Goal: Task Accomplishment & Management: Manage account settings

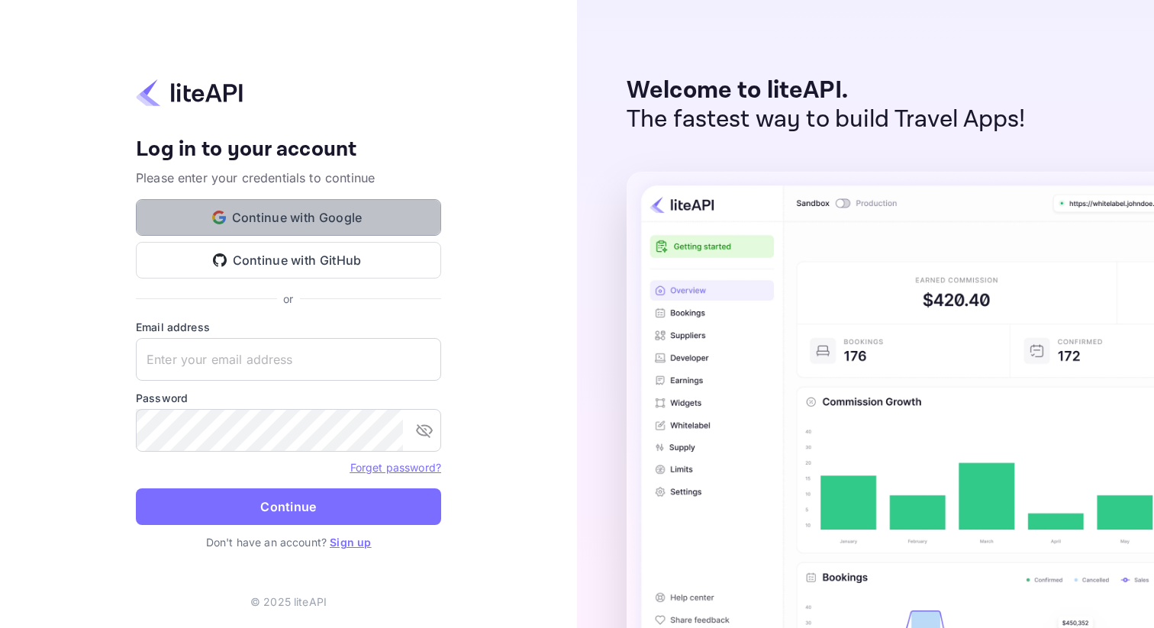
click at [335, 217] on button "Continue with Google" at bounding box center [288, 217] width 305 height 37
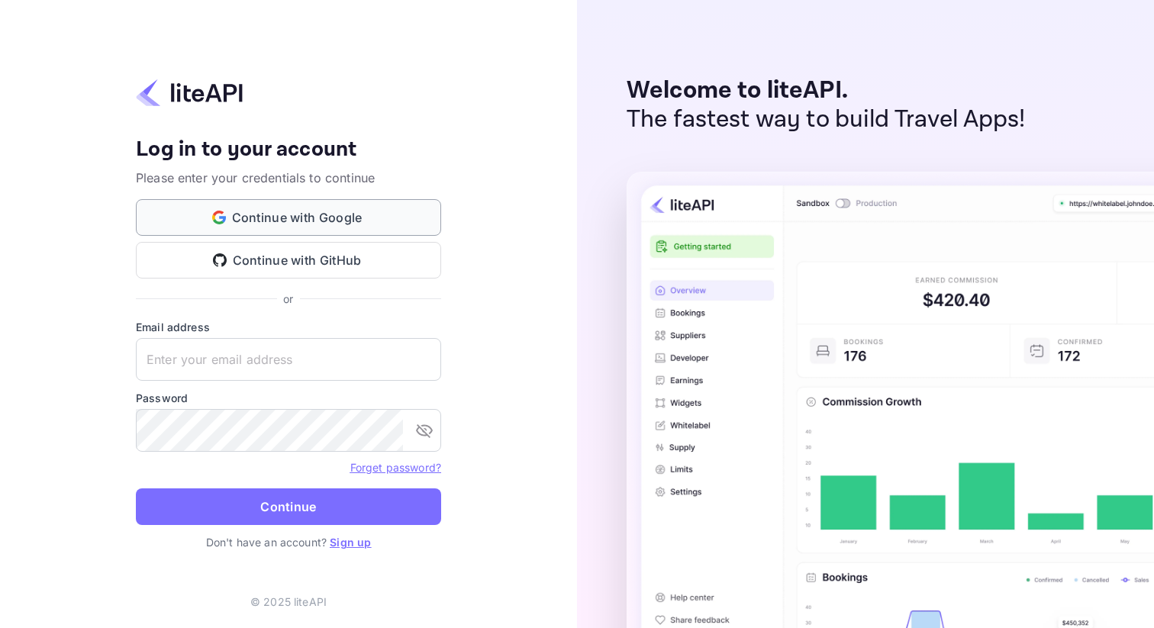
click at [401, 213] on button "Continue with Google" at bounding box center [288, 217] width 305 height 37
click at [350, 541] on link "Sign up" at bounding box center [350, 542] width 41 height 13
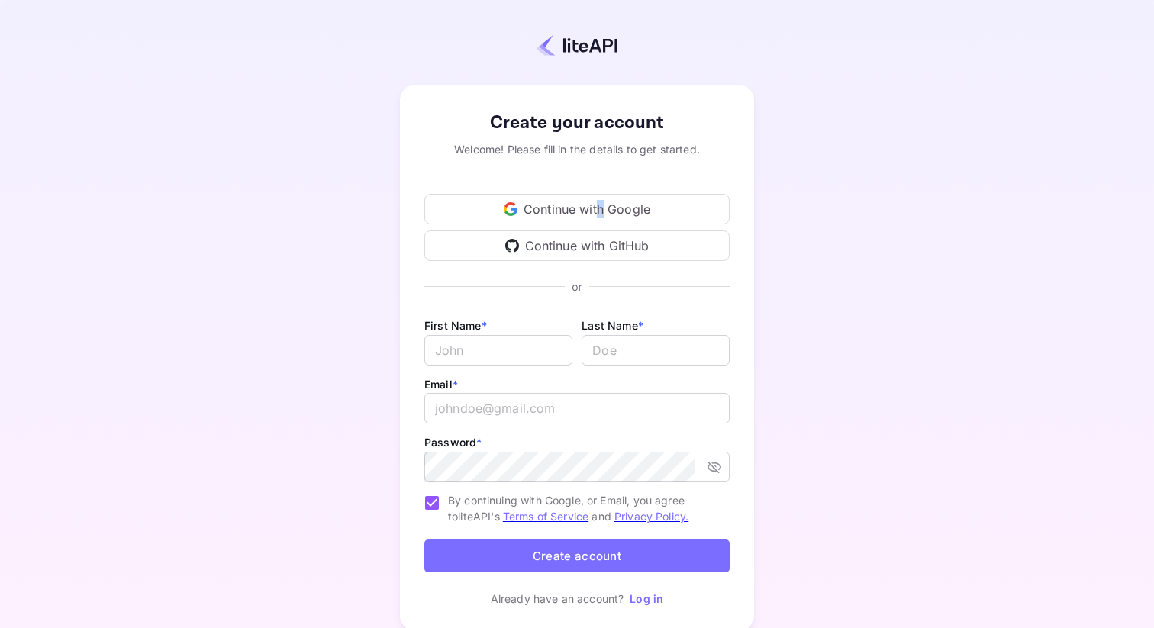
click at [601, 208] on div "Continue with Google" at bounding box center [576, 209] width 305 height 31
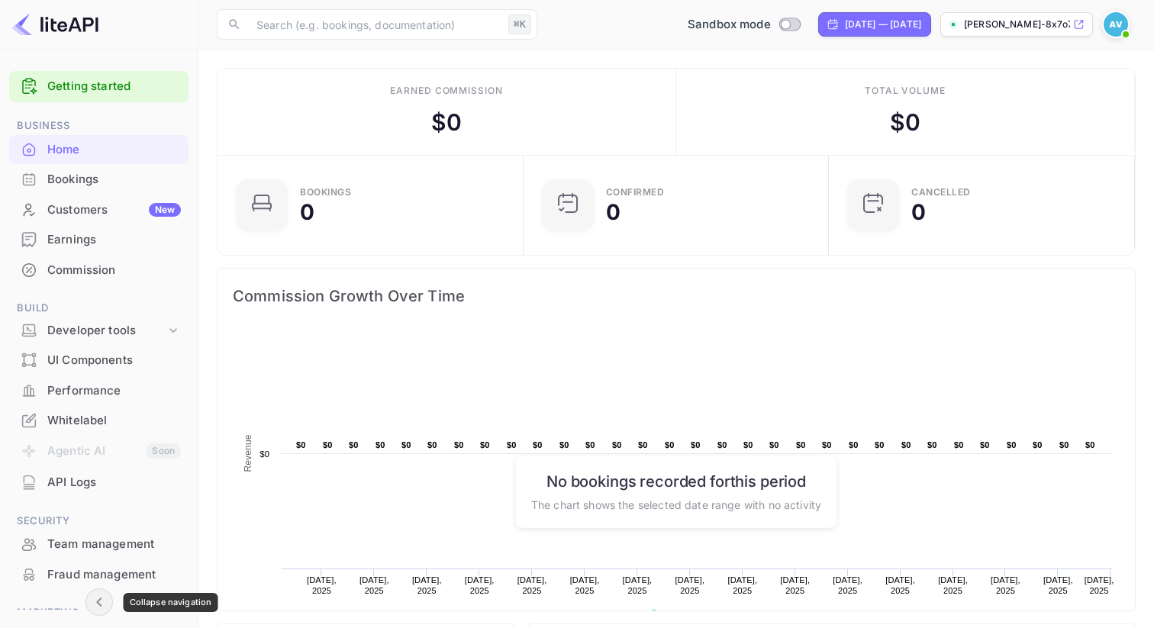
click at [95, 596] on icon "Collapse navigation" at bounding box center [99, 602] width 18 height 18
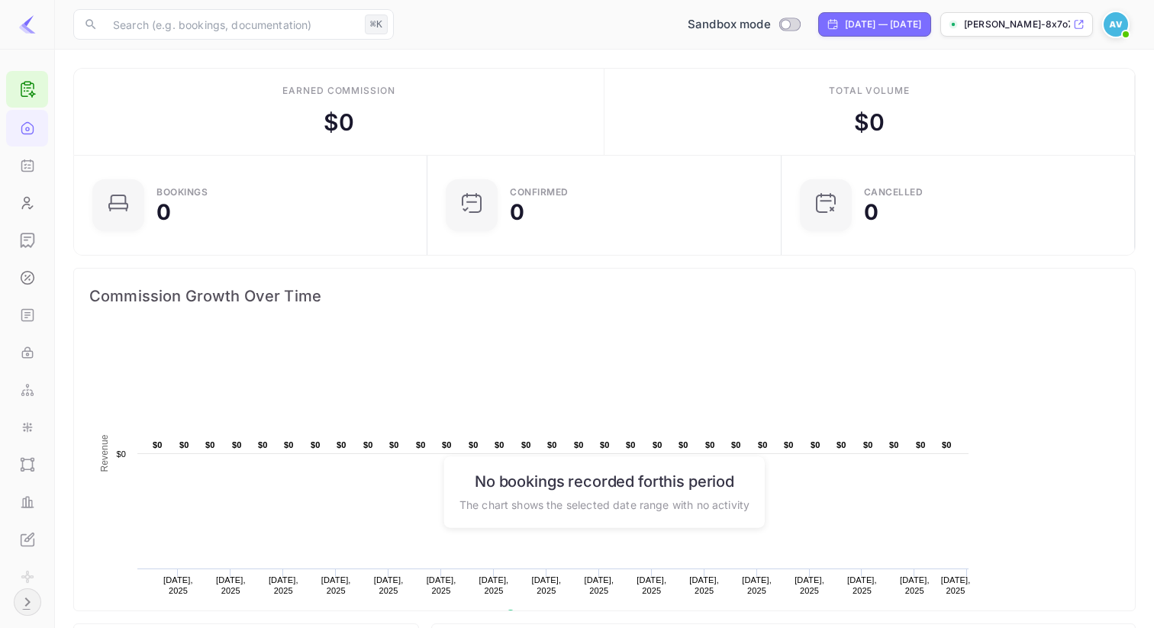
scroll to position [1, 0]
click at [19, 599] on icon "Expand navigation" at bounding box center [27, 602] width 18 height 18
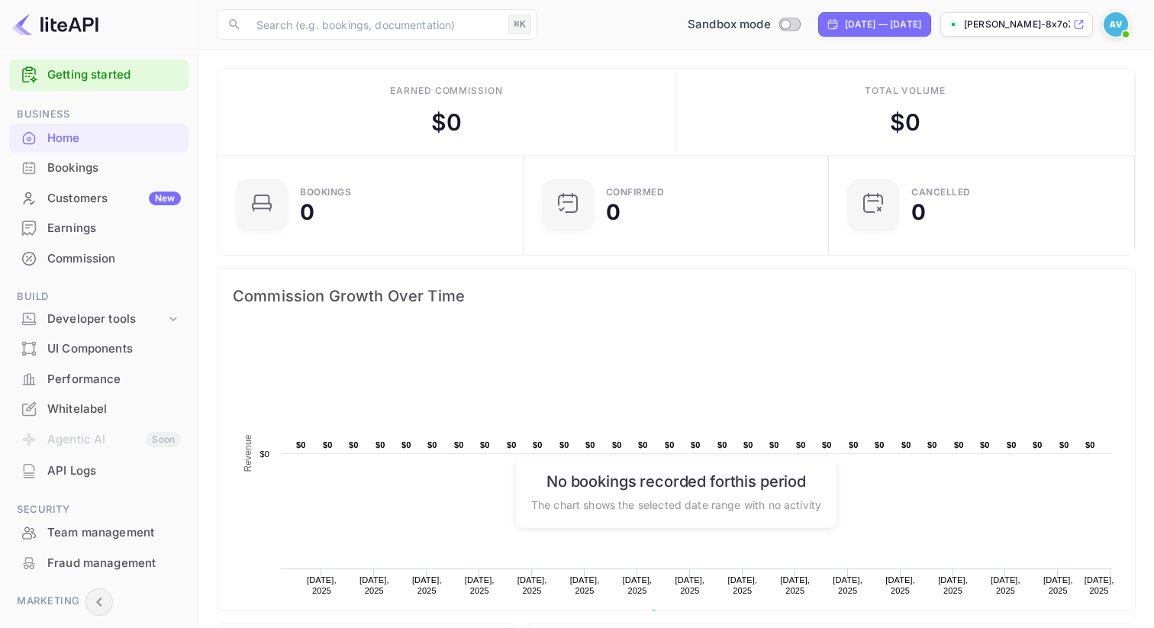
scroll to position [0, 0]
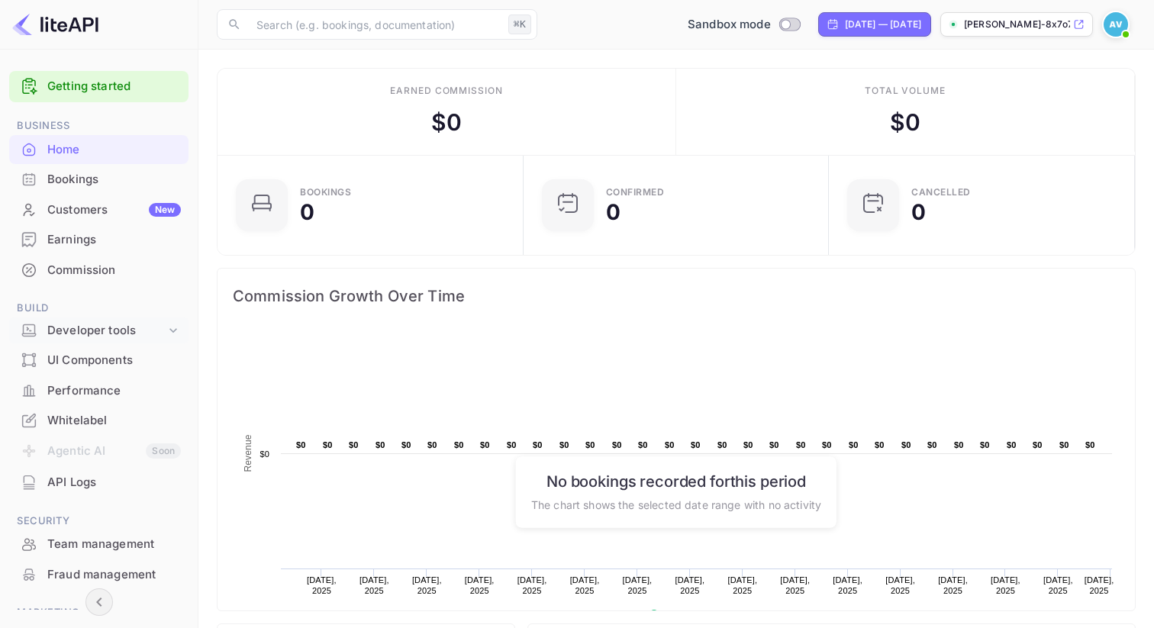
click at [162, 329] on div "Developer tools" at bounding box center [98, 331] width 179 height 27
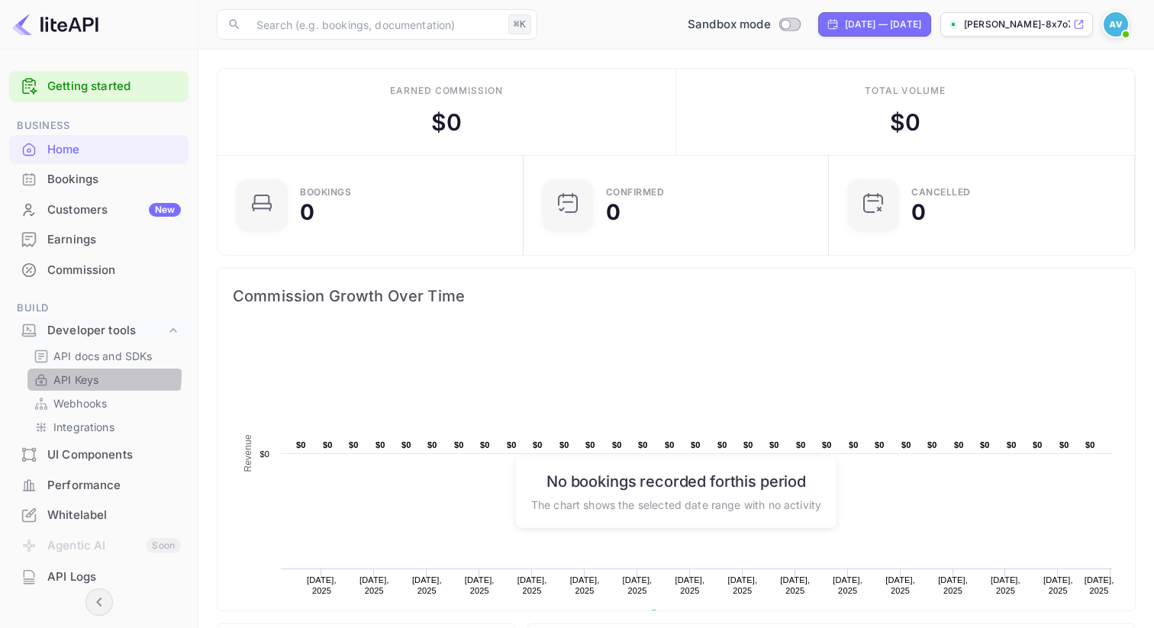
click at [101, 376] on link "API Keys" at bounding box center [105, 380] width 143 height 16
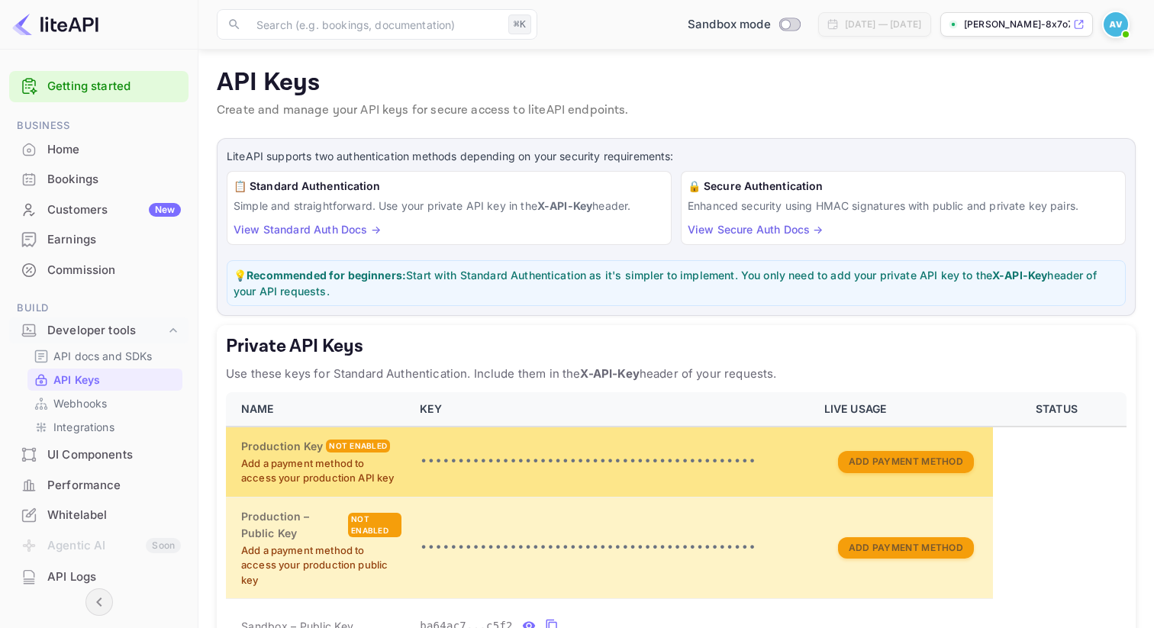
scroll to position [149, 0]
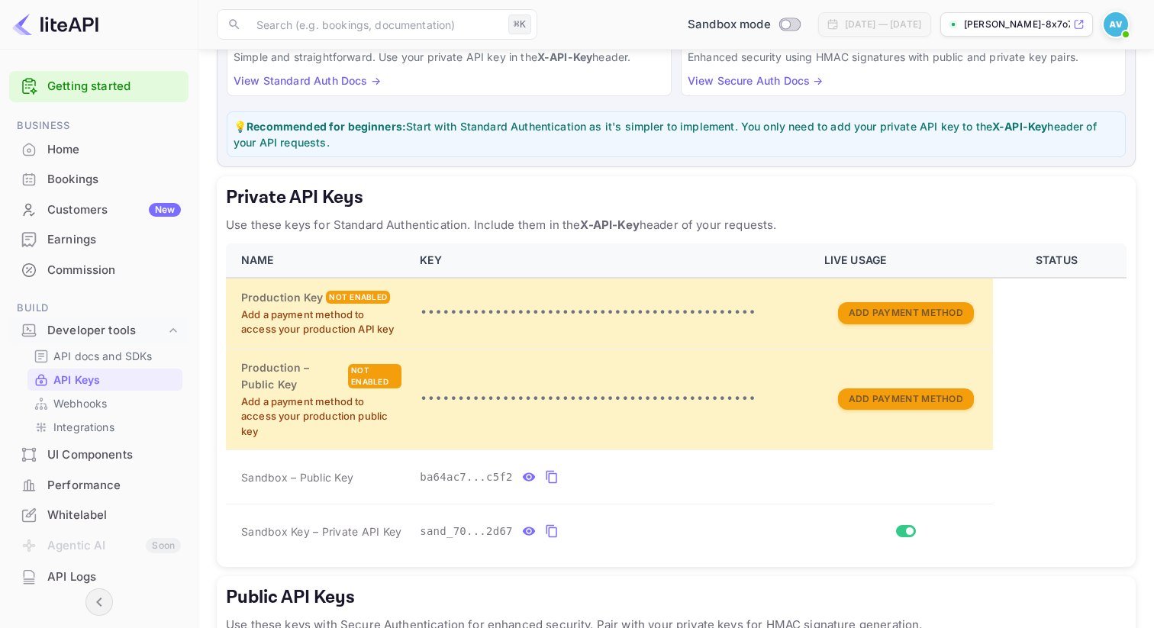
click at [422, 261] on th "KEY" at bounding box center [613, 261] width 405 height 34
click at [867, 257] on th "LIVE USAGE" at bounding box center [904, 261] width 178 height 34
click at [1081, 257] on th "STATUS" at bounding box center [1060, 261] width 134 height 34
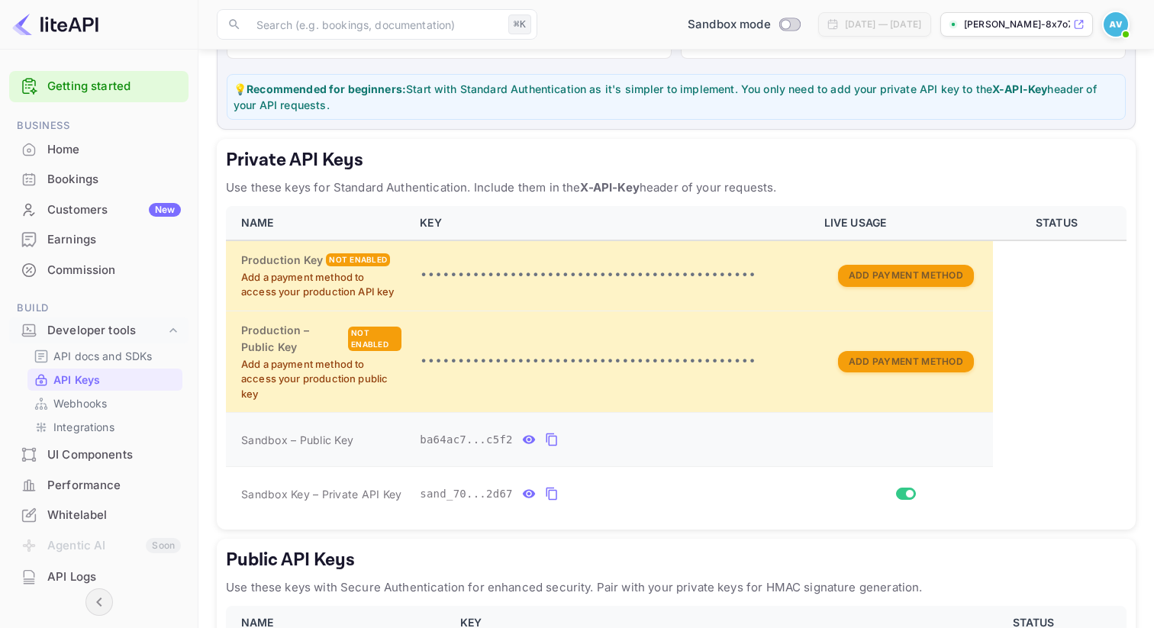
scroll to position [187, 0]
click at [534, 440] on icon "private api keys table" at bounding box center [529, 439] width 13 height 8
click at [700, 435] on icon "private api keys table" at bounding box center [697, 439] width 11 height 13
click at [552, 494] on icon "private api keys table" at bounding box center [552, 493] width 14 height 18
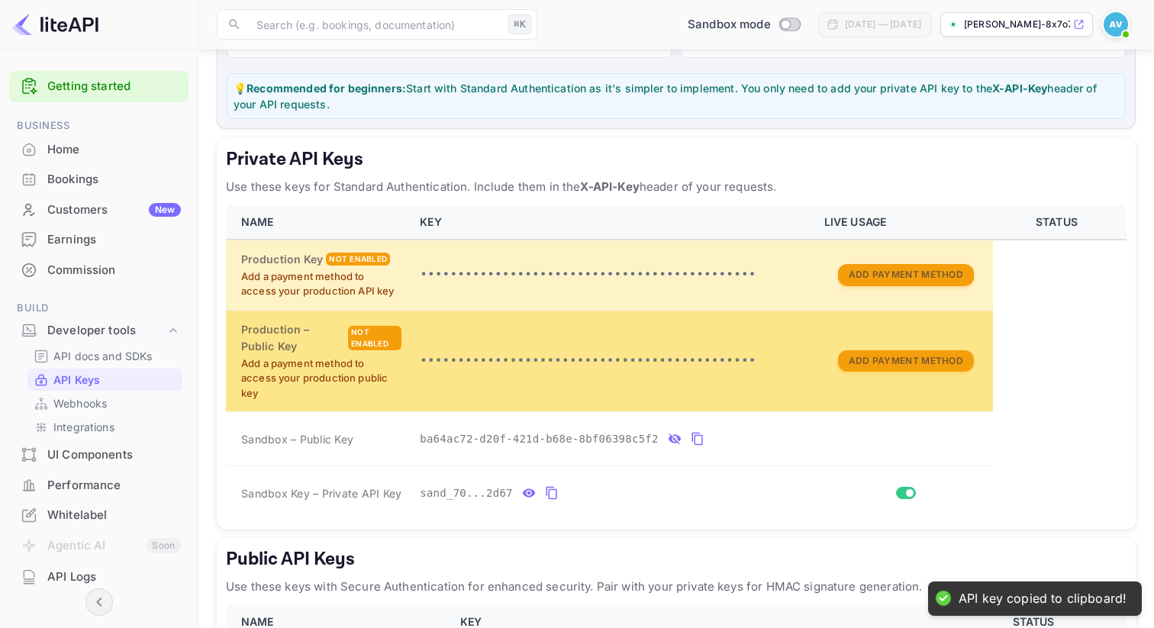
scroll to position [336, 0]
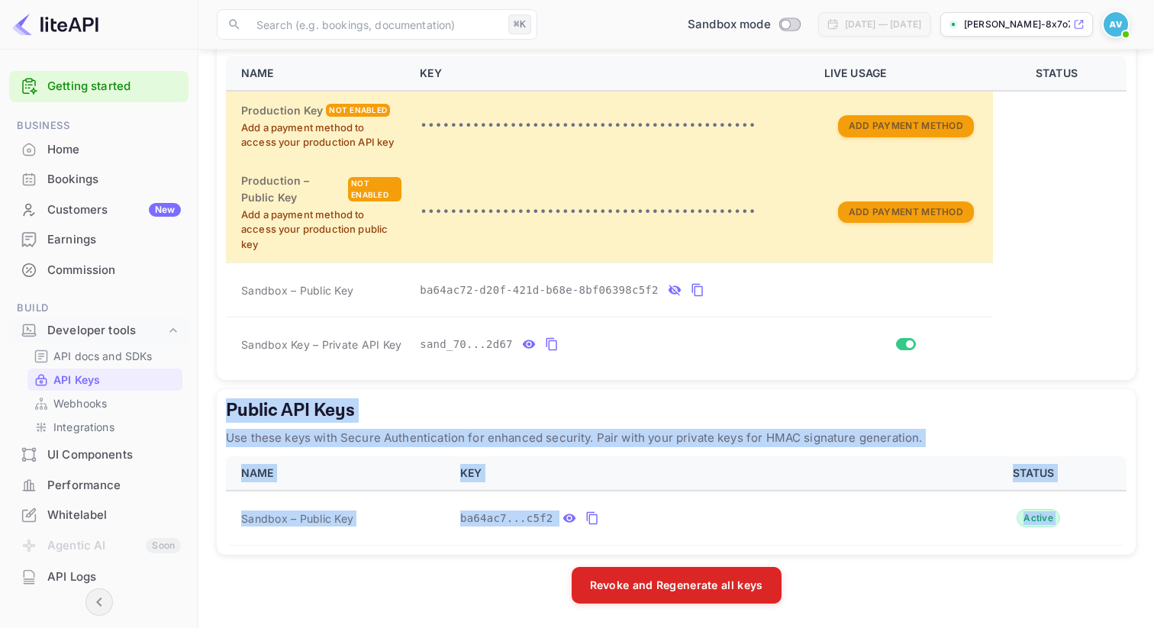
drag, startPoint x: 1063, startPoint y: 580, endPoint x: 202, endPoint y: 411, distance: 877.6
click at [202, 411] on main "API Keys Create and manage your API keys for secure access to liteAPI endpoints…" at bounding box center [676, 171] width 956 height 915
copy body "Public API Keys Use these keys with Secure Authentication for enhanced security…"
click at [95, 419] on p "Integrations" at bounding box center [83, 427] width 61 height 16
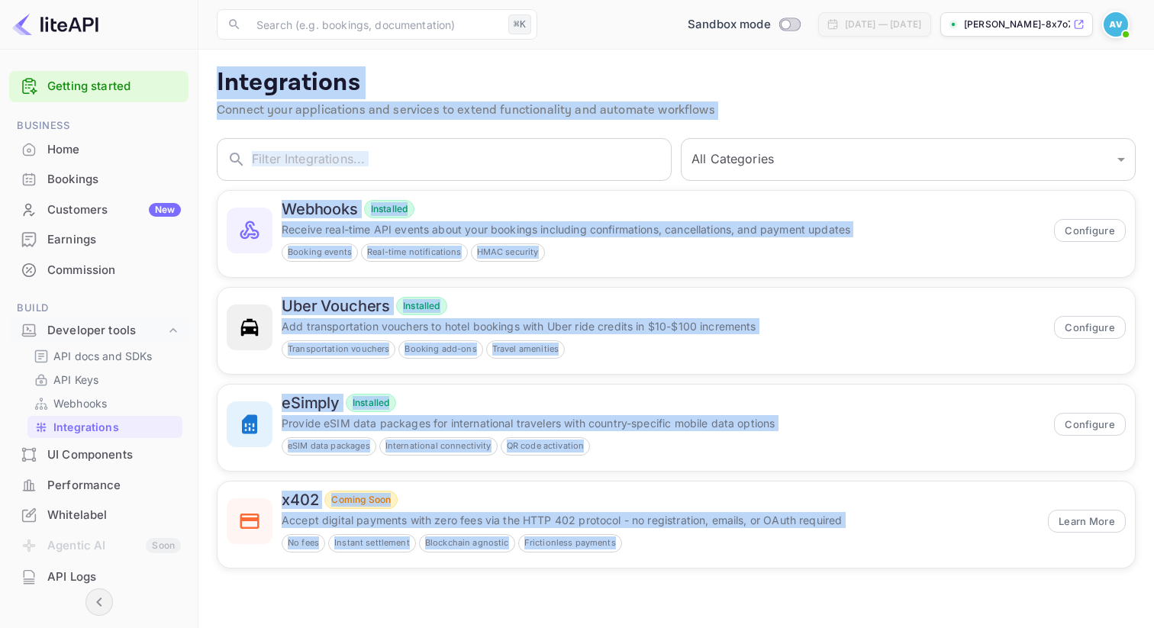
click at [255, 624] on main "Integrations Connect your applications and services to extend functionality and…" at bounding box center [676, 339] width 956 height 579
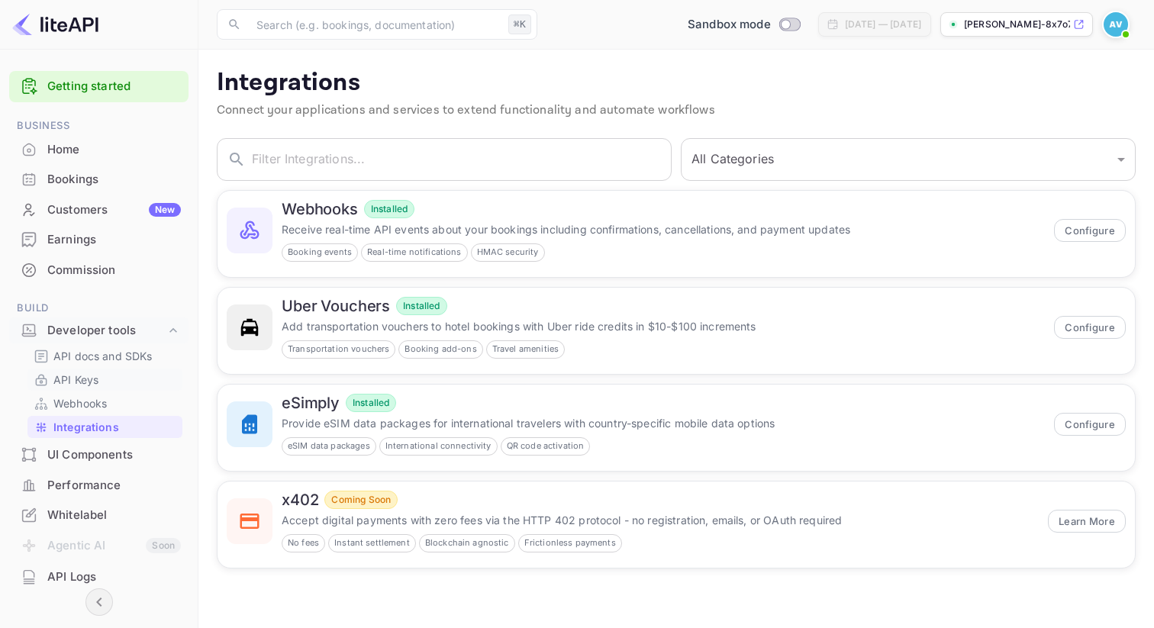
click at [95, 378] on p "API Keys" at bounding box center [75, 380] width 45 height 16
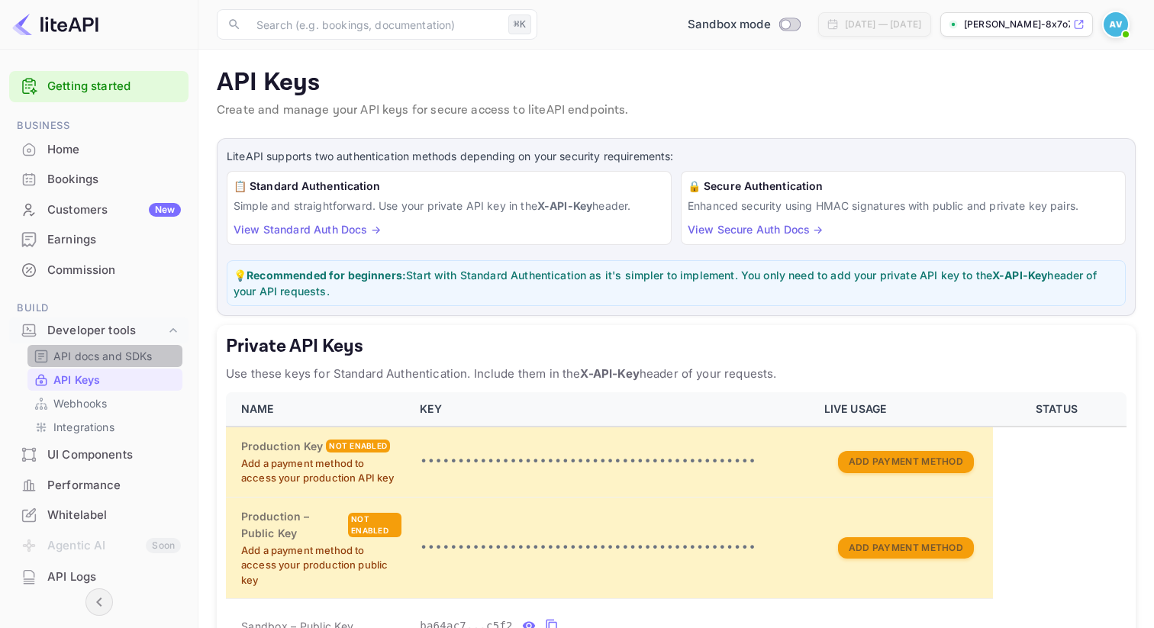
click at [135, 354] on p "API docs and SDKs" at bounding box center [102, 356] width 99 height 16
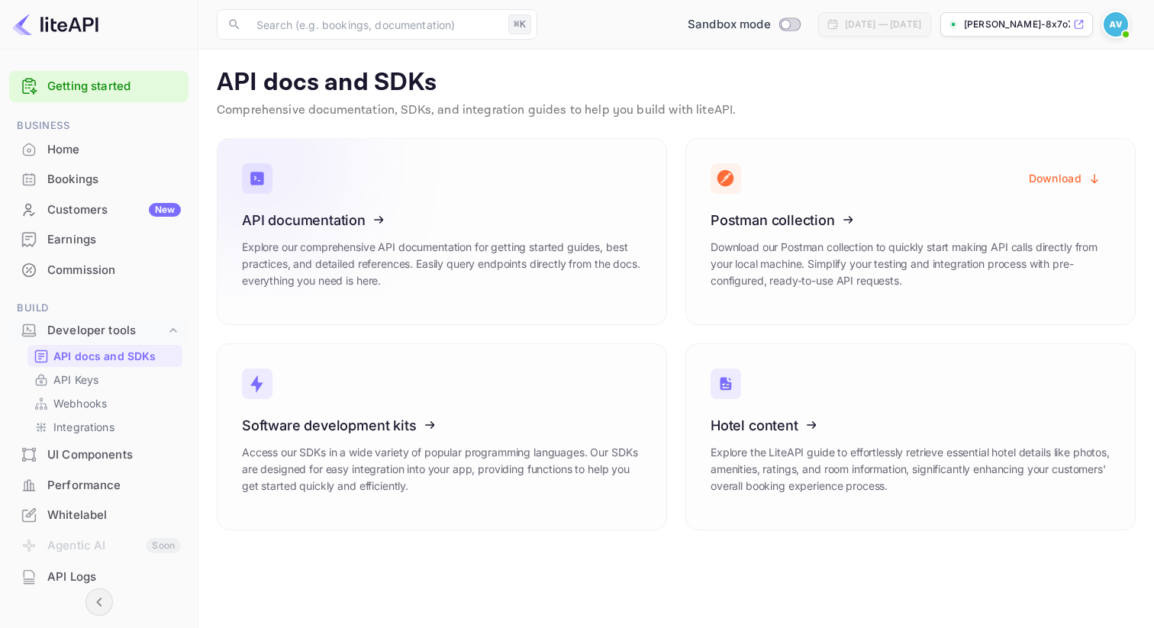
click at [555, 317] on link "API documentation Explore our comprehensive API documentation for getting start…" at bounding box center [442, 231] width 450 height 187
click at [121, 379] on link "API Keys" at bounding box center [105, 380] width 143 height 16
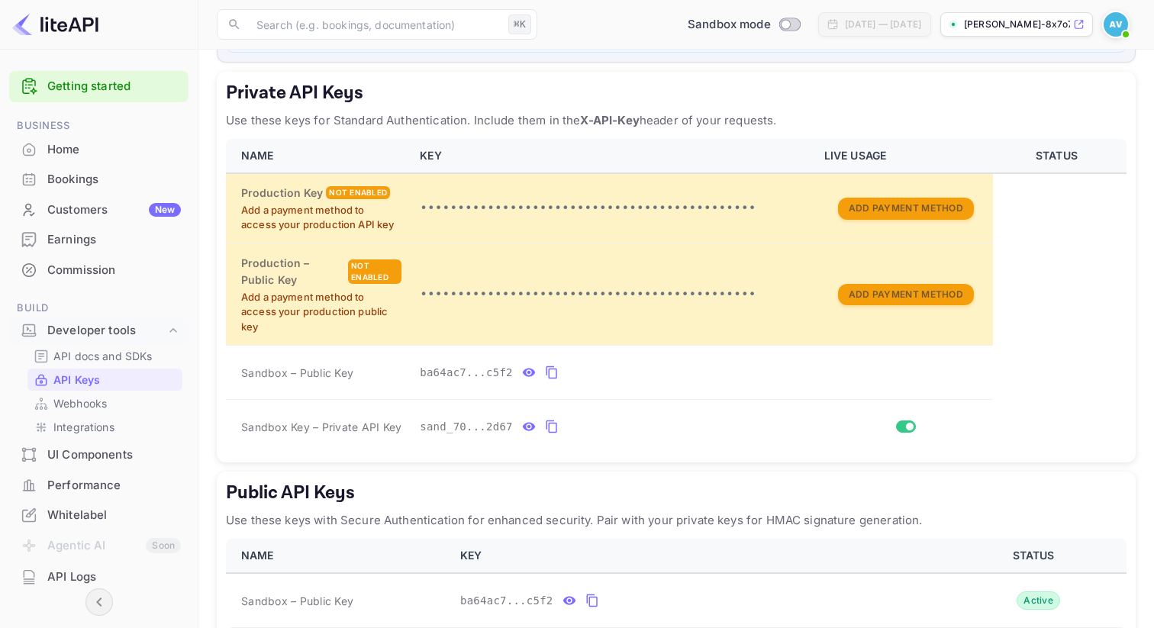
scroll to position [336, 0]
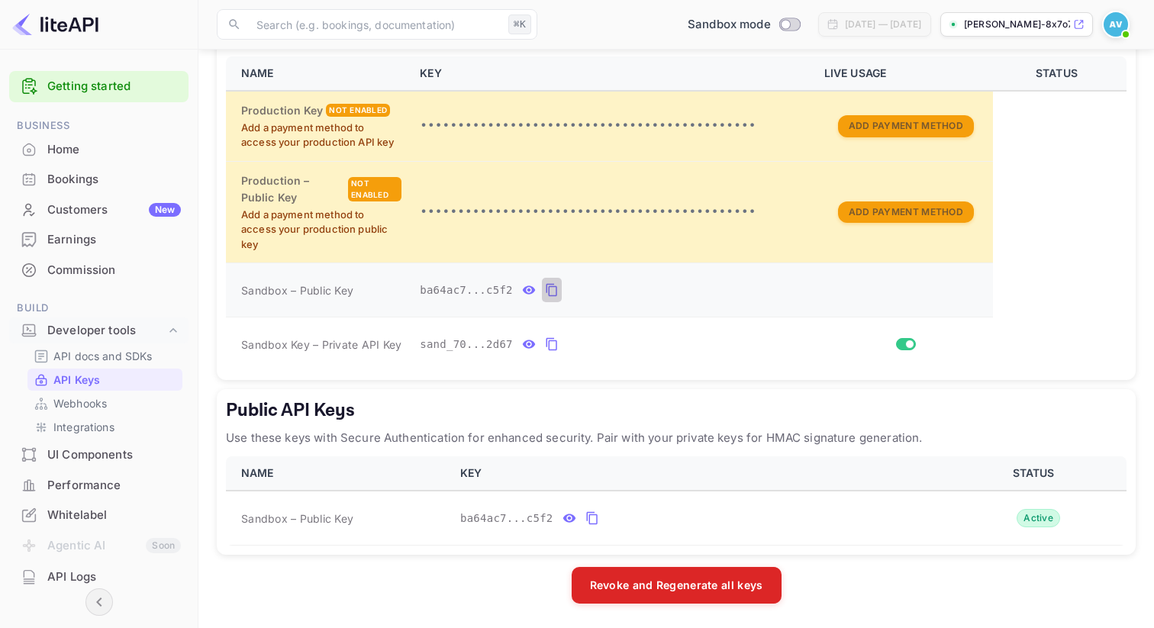
click at [552, 291] on icon "private api keys table" at bounding box center [552, 290] width 14 height 18
click at [550, 342] on icon "private api keys table" at bounding box center [552, 344] width 14 height 18
